Goal: Check status: Check status

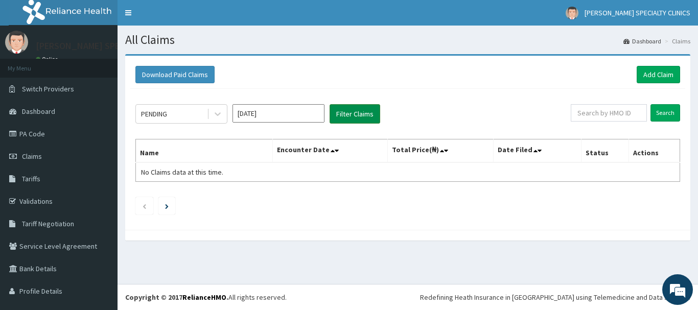
click at [340, 115] on button "Filter Claims" at bounding box center [355, 113] width 51 height 19
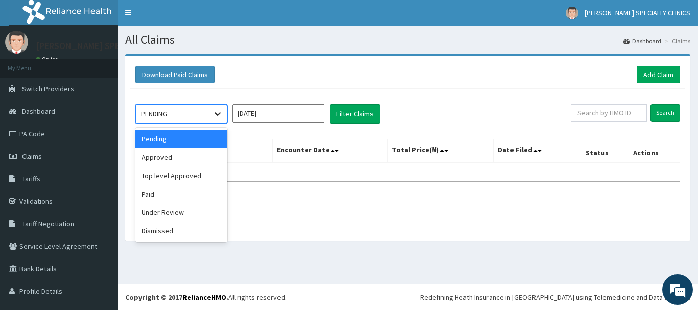
click at [216, 109] on icon at bounding box center [218, 114] width 10 height 10
click at [205, 150] on div "Approved" at bounding box center [181, 157] width 92 height 18
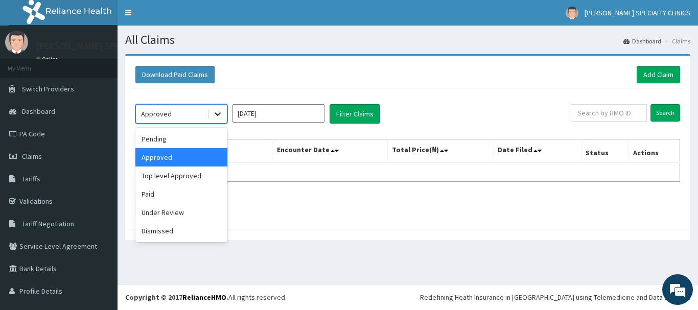
click at [219, 113] on icon at bounding box center [218, 114] width 10 height 10
click at [175, 137] on div "Pending" at bounding box center [181, 139] width 92 height 18
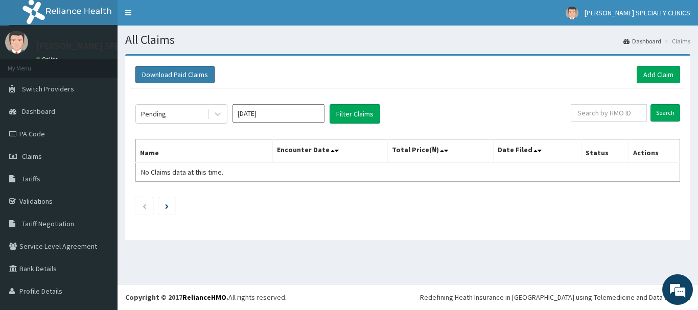
click at [149, 77] on button "Download Paid Claims" at bounding box center [174, 74] width 79 height 17
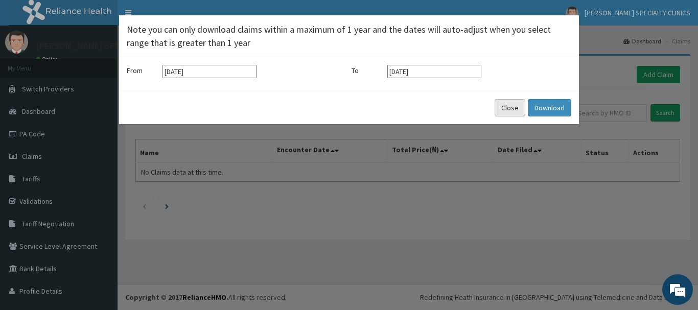
click at [501, 113] on button "Close" at bounding box center [510, 107] width 31 height 17
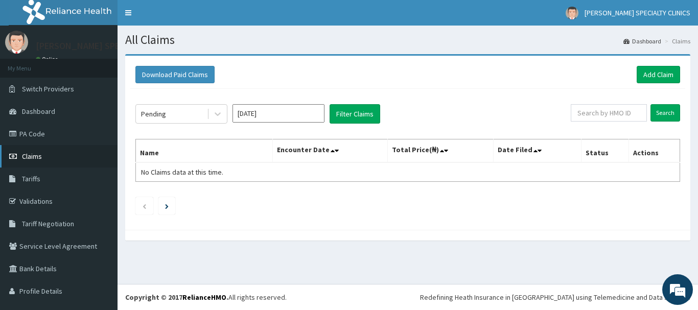
click at [67, 151] on link "Claims" at bounding box center [59, 156] width 118 height 22
click at [173, 203] on li at bounding box center [166, 205] width 17 height 17
click at [31, 141] on link "PA Code" at bounding box center [59, 134] width 118 height 22
